Goal: Task Accomplishment & Management: Manage account settings

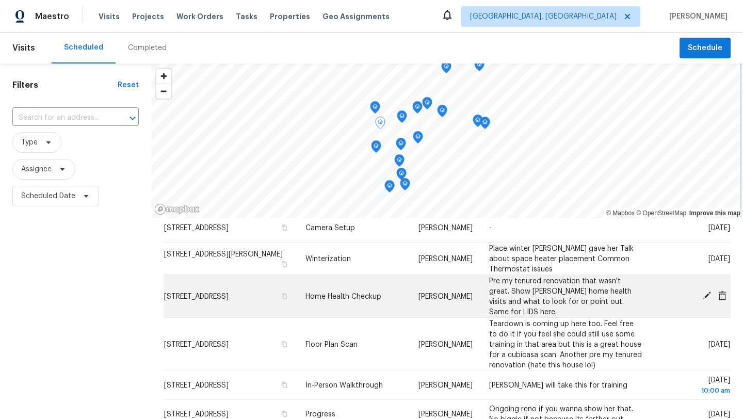
scroll to position [105, 0]
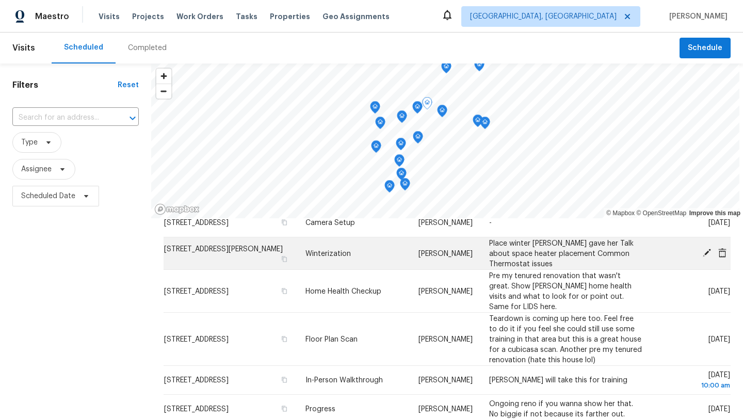
click at [707, 253] on icon at bounding box center [707, 253] width 8 height 8
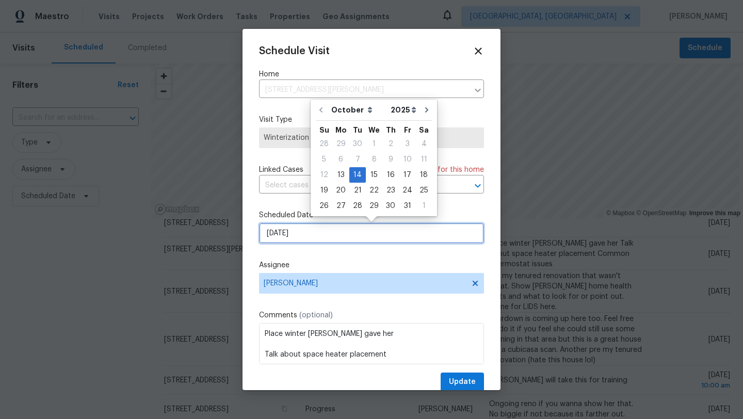
click at [314, 235] on input "10/14/2025" at bounding box center [371, 233] width 225 height 21
click at [373, 174] on div "15" at bounding box center [374, 175] width 17 height 14
type input "10/15/2025"
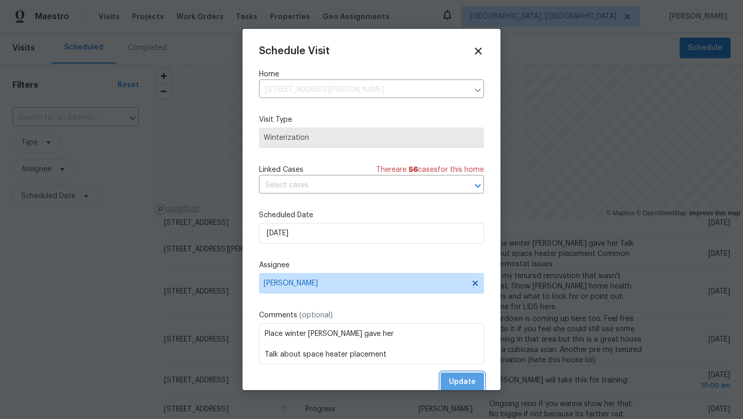
click at [464, 379] on span "Update" at bounding box center [462, 382] width 27 height 13
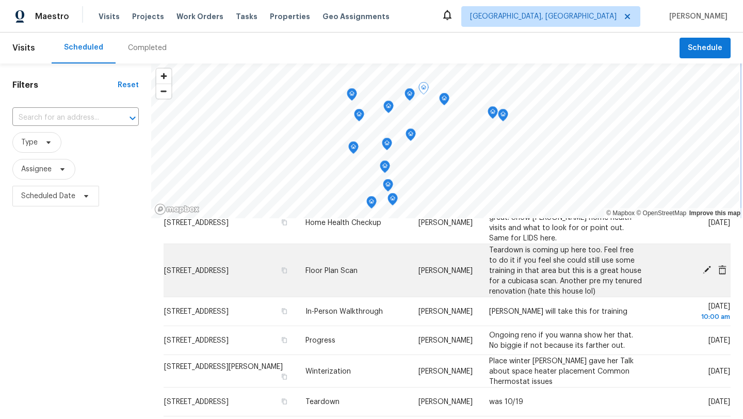
scroll to position [143, 0]
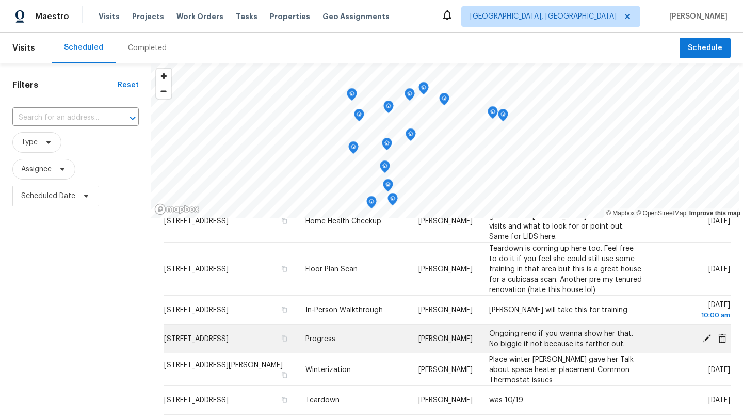
click at [722, 333] on icon at bounding box center [722, 337] width 9 height 9
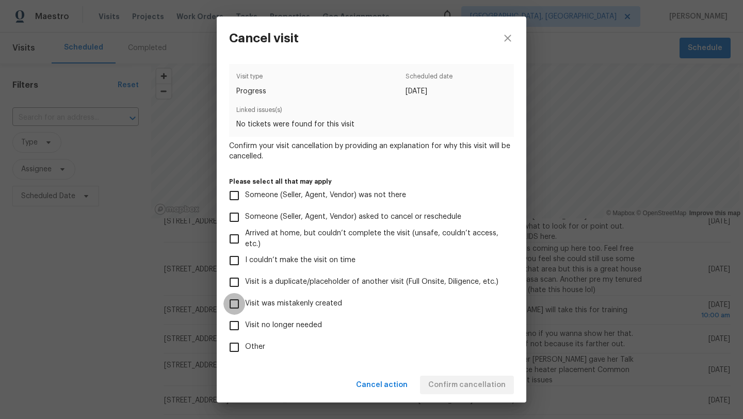
click at [236, 304] on input "Visit was mistakenly created" at bounding box center [234, 304] width 22 height 22
checkbox input "true"
click at [474, 383] on span "Confirm cancellation" at bounding box center [466, 385] width 77 height 13
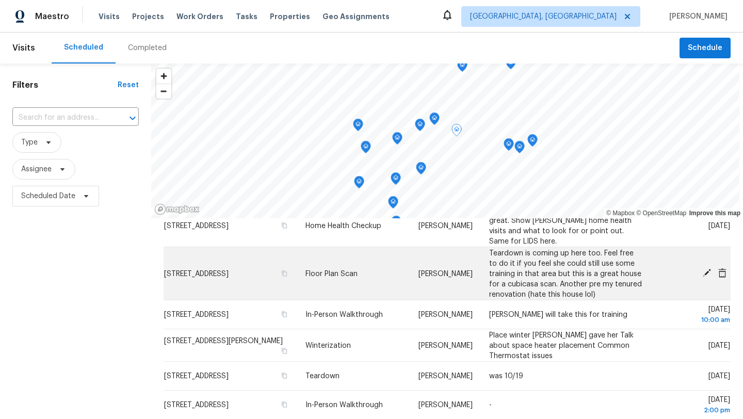
scroll to position [139, 0]
click at [710, 268] on icon at bounding box center [706, 272] width 9 height 9
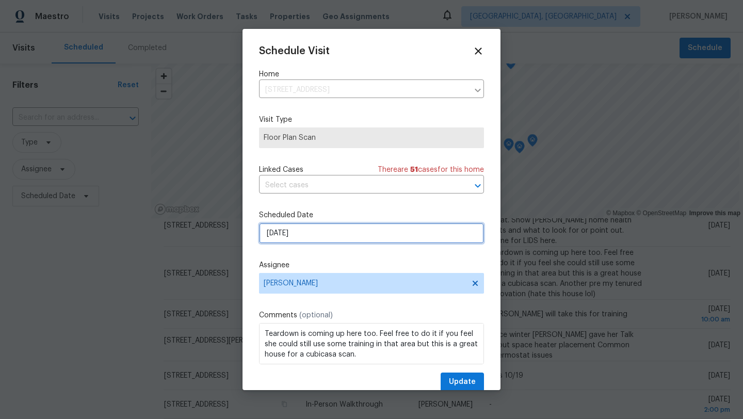
click at [306, 235] on input "10/14/2025" at bounding box center [371, 233] width 225 height 21
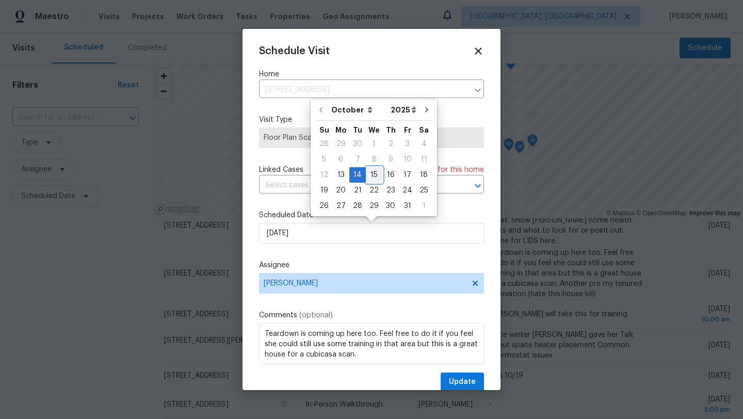
click at [371, 175] on div "15" at bounding box center [374, 175] width 17 height 14
type input "10/15/2025"
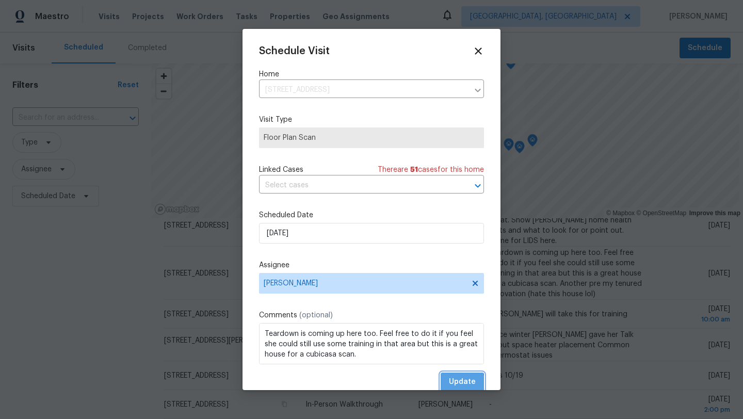
click at [462, 383] on span "Update" at bounding box center [462, 382] width 27 height 13
